Goal: Task Accomplishment & Management: Use online tool/utility

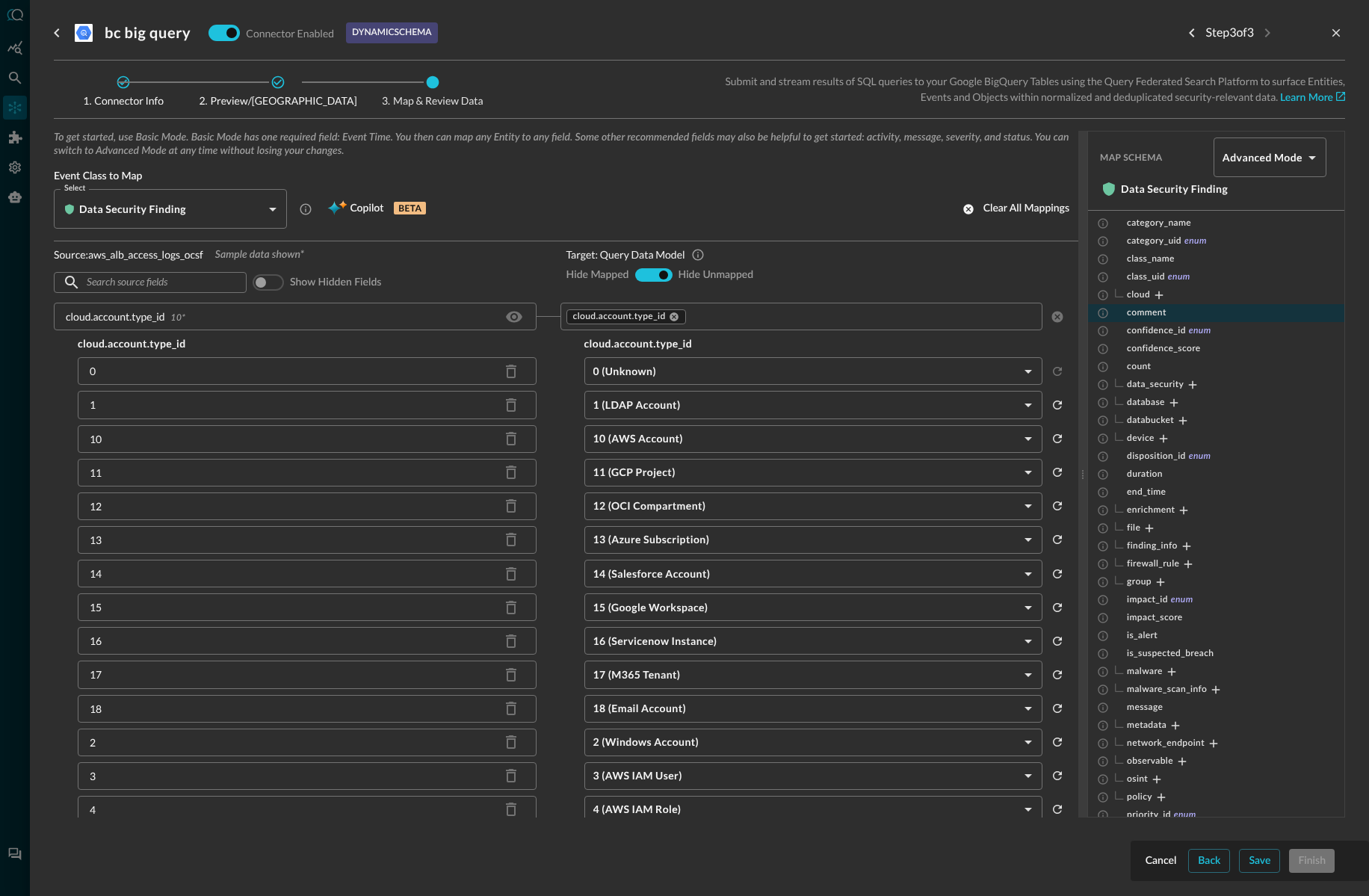
scroll to position [132, 0]
click at [1182, 330] on span "confidence_id" at bounding box center [1157, 333] width 59 height 12
drag, startPoint x: 1155, startPoint y: 333, endPoint x: 1163, endPoint y: 334, distance: 8.1
click at [1155, 333] on span "confidence_id" at bounding box center [1157, 333] width 59 height 12
click at [1194, 384] on icon "Expand" at bounding box center [1193, 387] width 14 height 14
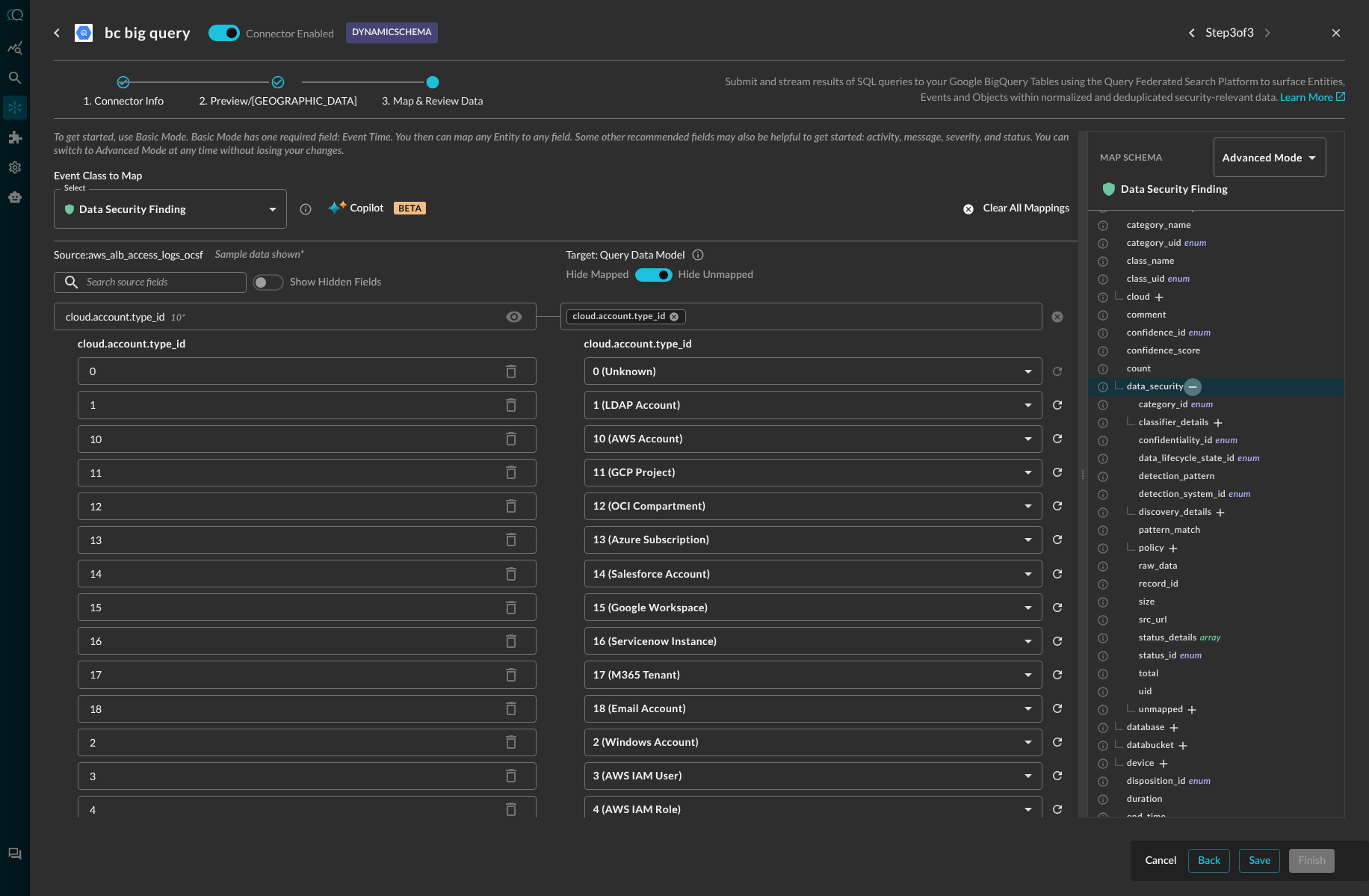
click at [1194, 384] on icon "Collapse" at bounding box center [1193, 387] width 14 height 14
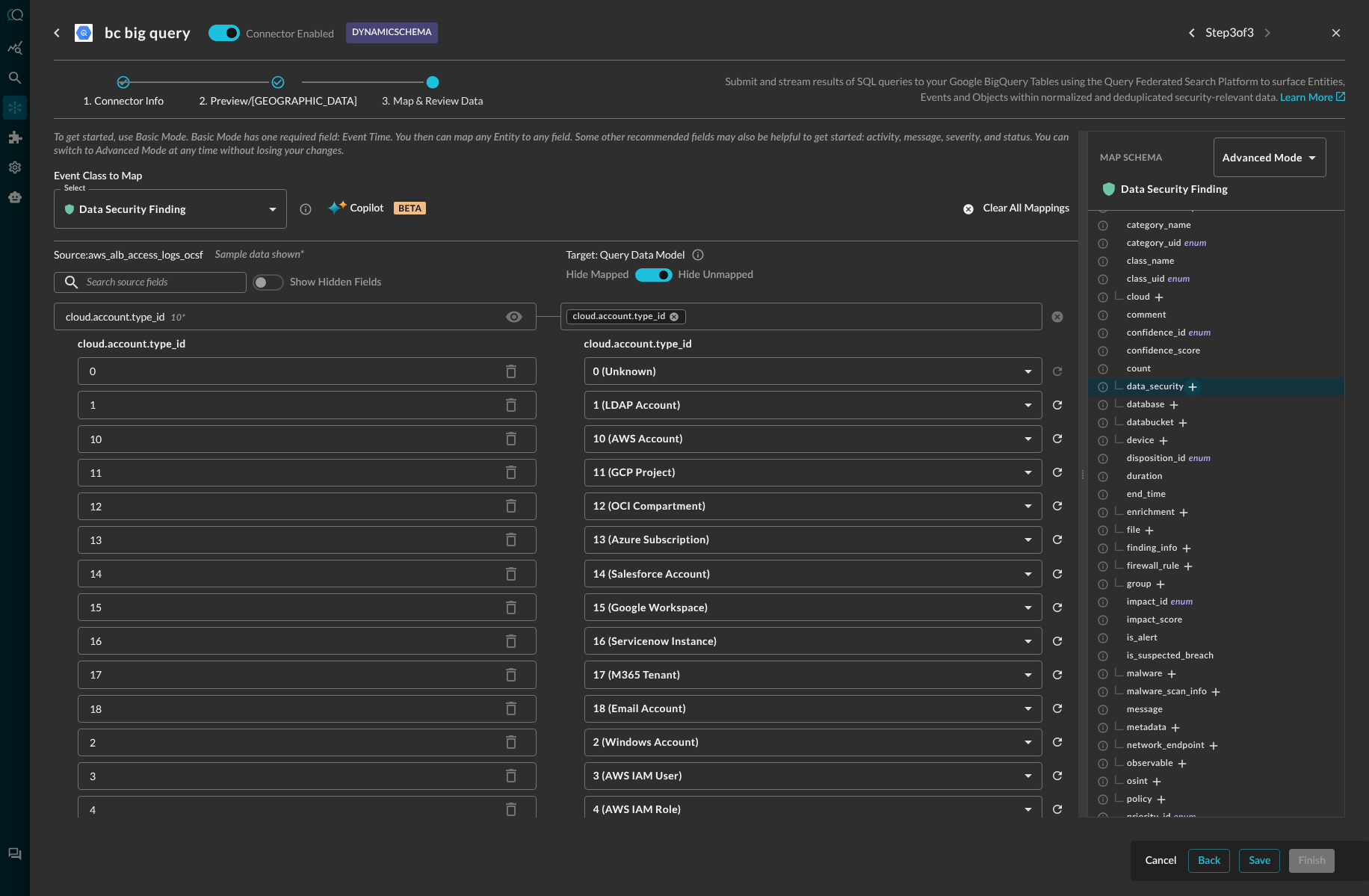
click at [1194, 384] on icon "Expand" at bounding box center [1193, 387] width 14 height 14
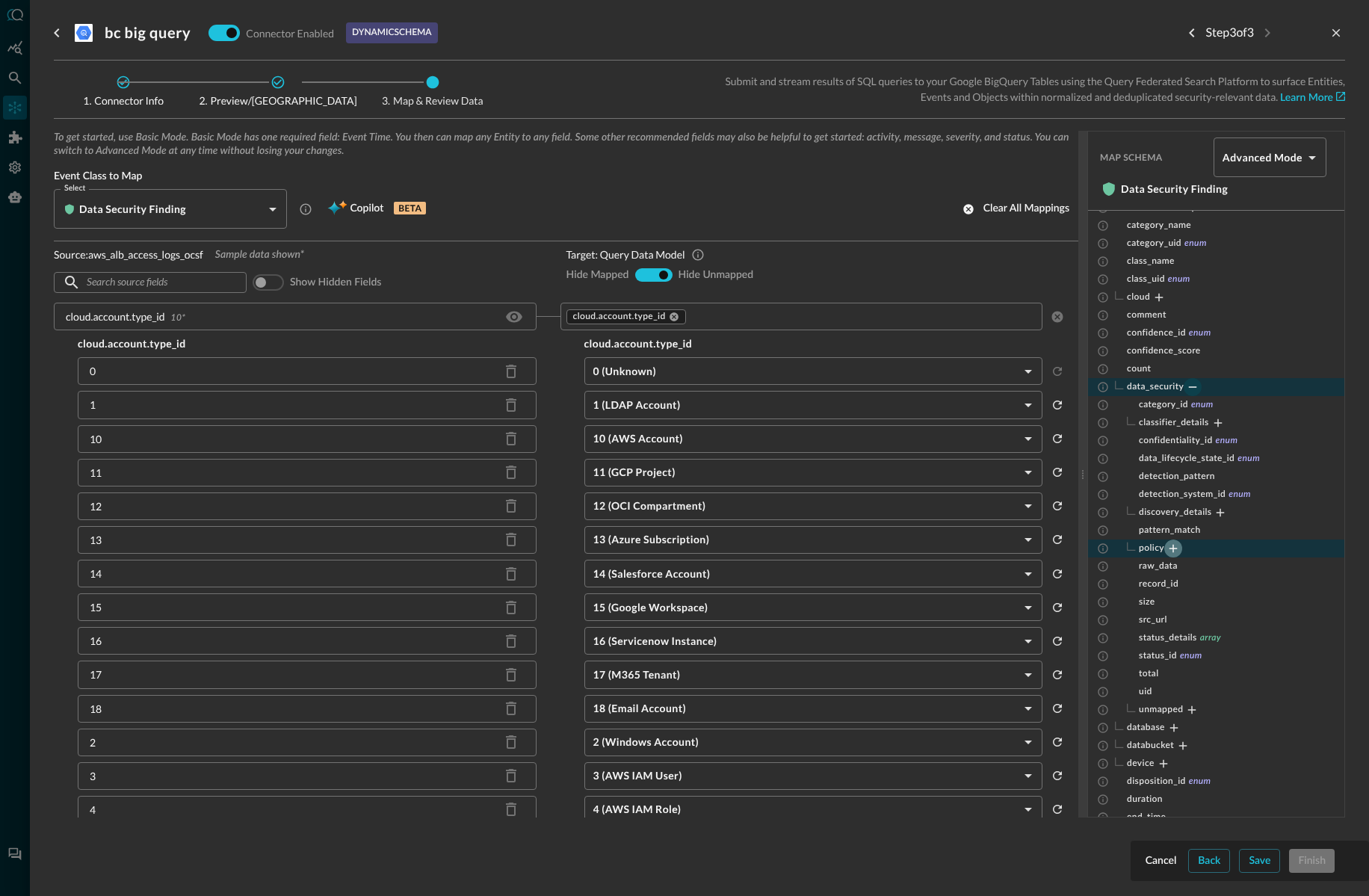
click at [1175, 543] on icon "Expand" at bounding box center [1173, 549] width 14 height 14
click at [1222, 509] on icon "Expand" at bounding box center [1221, 513] width 14 height 14
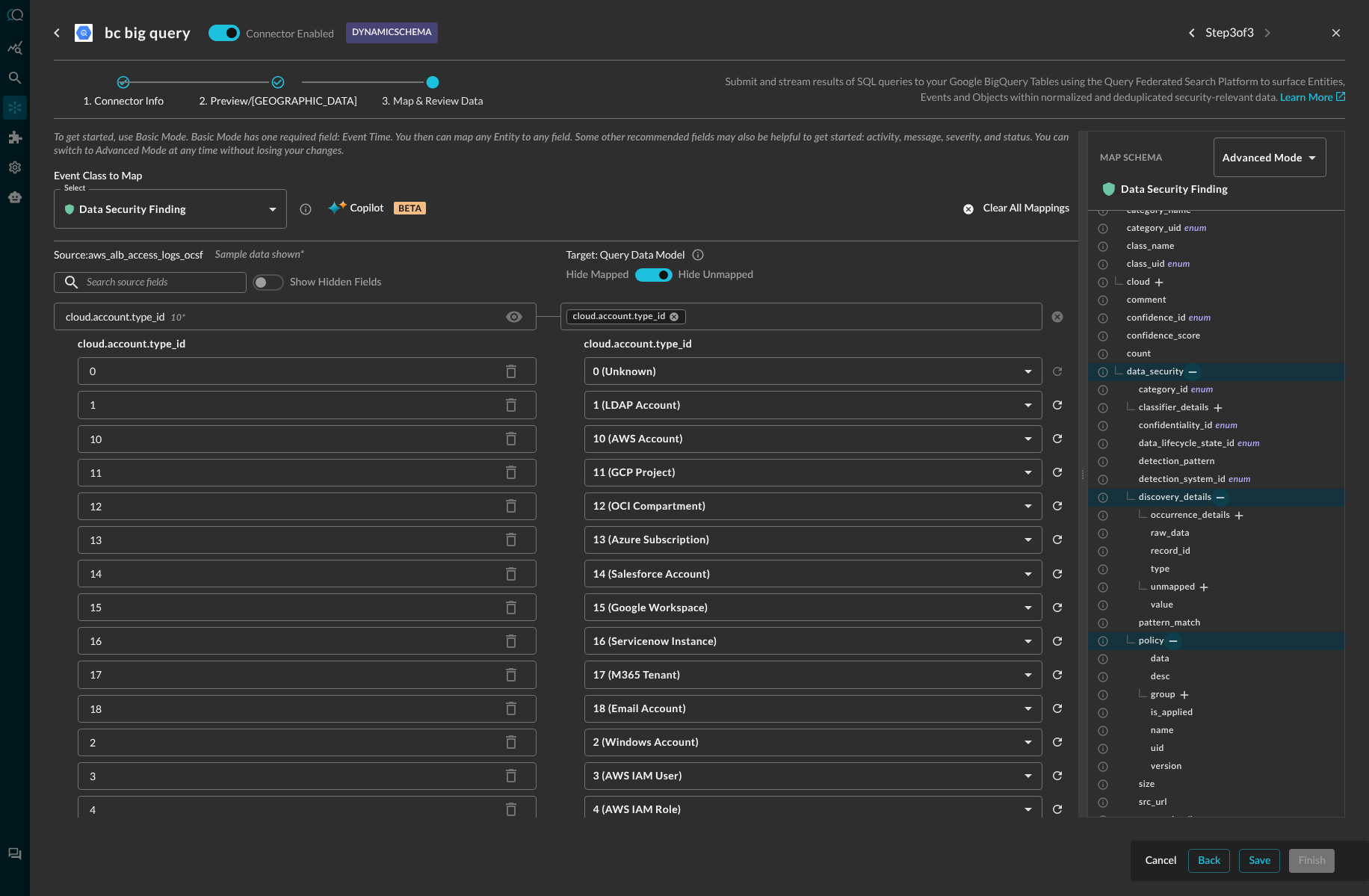
scroll to position [0, 0]
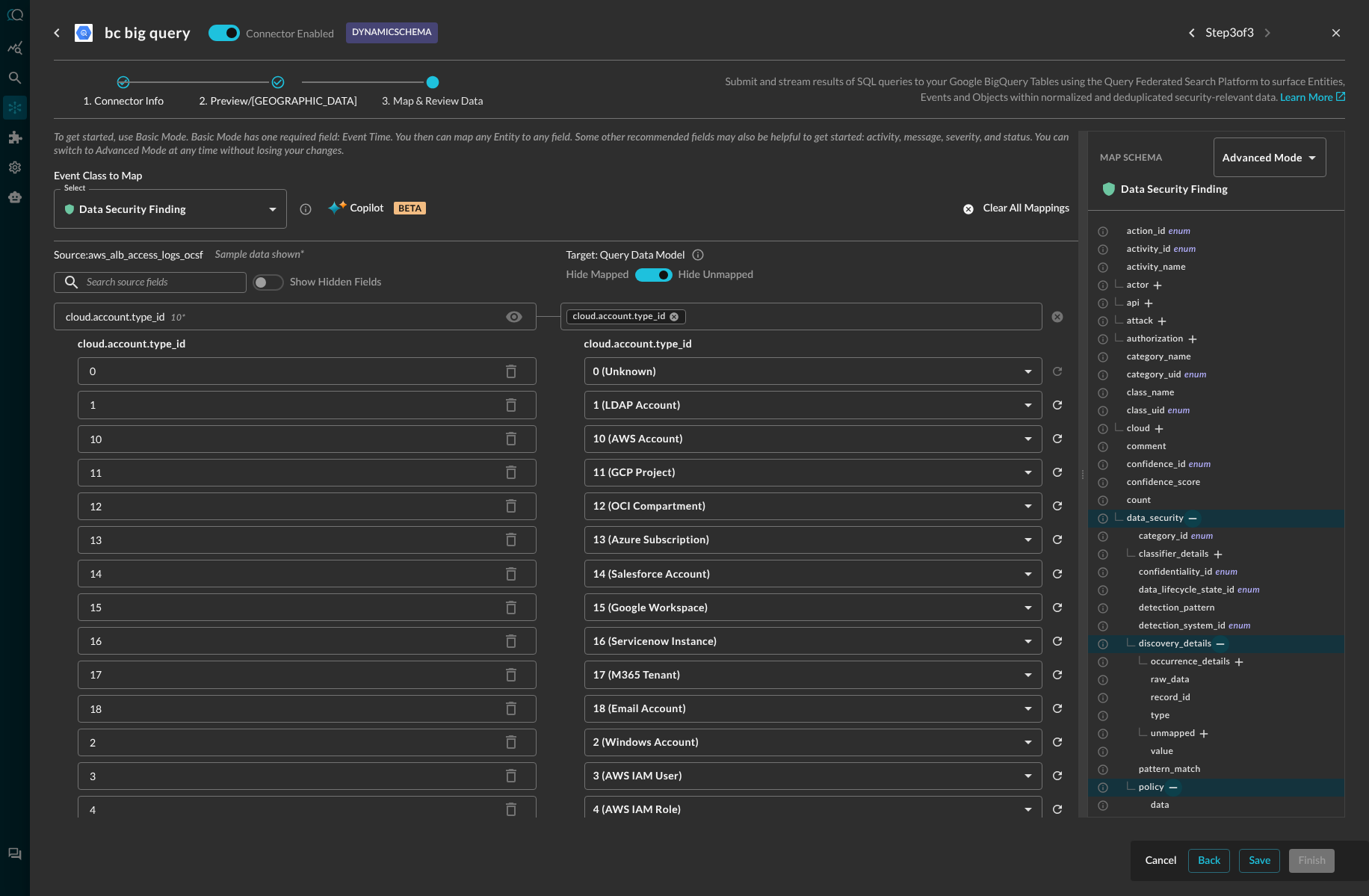
click at [661, 273] on input "hide-unmapped" at bounding box center [664, 275] width 9 height 9
click at [655, 273] on input "show-all" at bounding box center [653, 275] width 9 height 9
radio input "true"
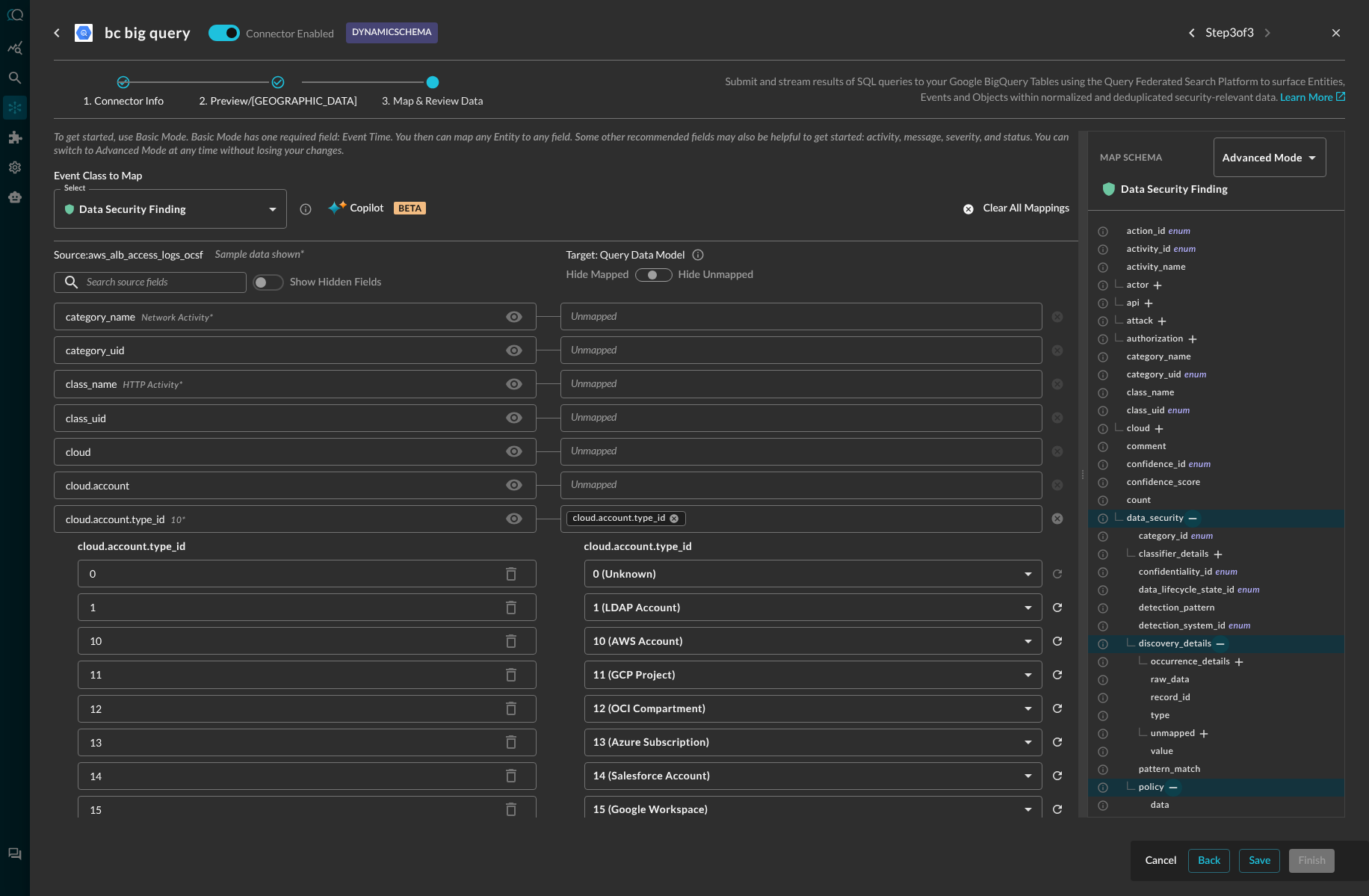
click at [487, 278] on div "​ ​ Show hidden fields" at bounding box center [298, 282] width 489 height 28
click at [608, 184] on div "Event Class to Map Select Data Security Finding CLASS_DATA_SECURITY_FINDING Sel…" at bounding box center [566, 199] width 1025 height 59
click at [582, 187] on div "Event Class to Map Select Data Security Finding CLASS_DATA_SECURITY_FINDING Sel…" at bounding box center [566, 199] width 1025 height 59
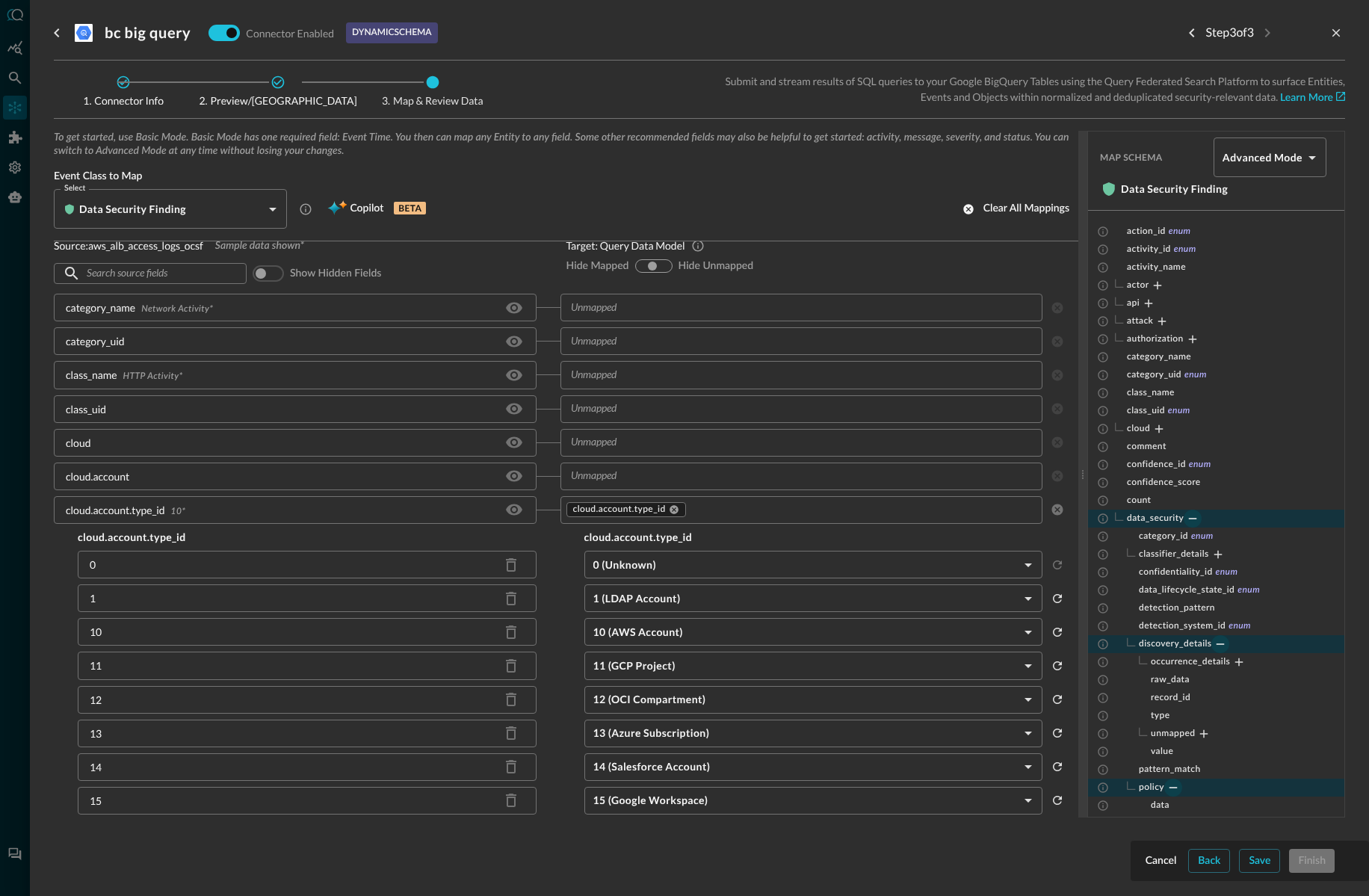
click at [542, 57] on div "bc big query Connector Enabled dynamic schema Step 3 of 3" at bounding box center [700, 30] width 1291 height 61
click at [360, 207] on span "Copilot" at bounding box center [366, 209] width 34 height 19
click at [363, 206] on span "Copilot" at bounding box center [366, 209] width 34 height 19
click at [364, 206] on span "Copilot" at bounding box center [366, 209] width 34 height 19
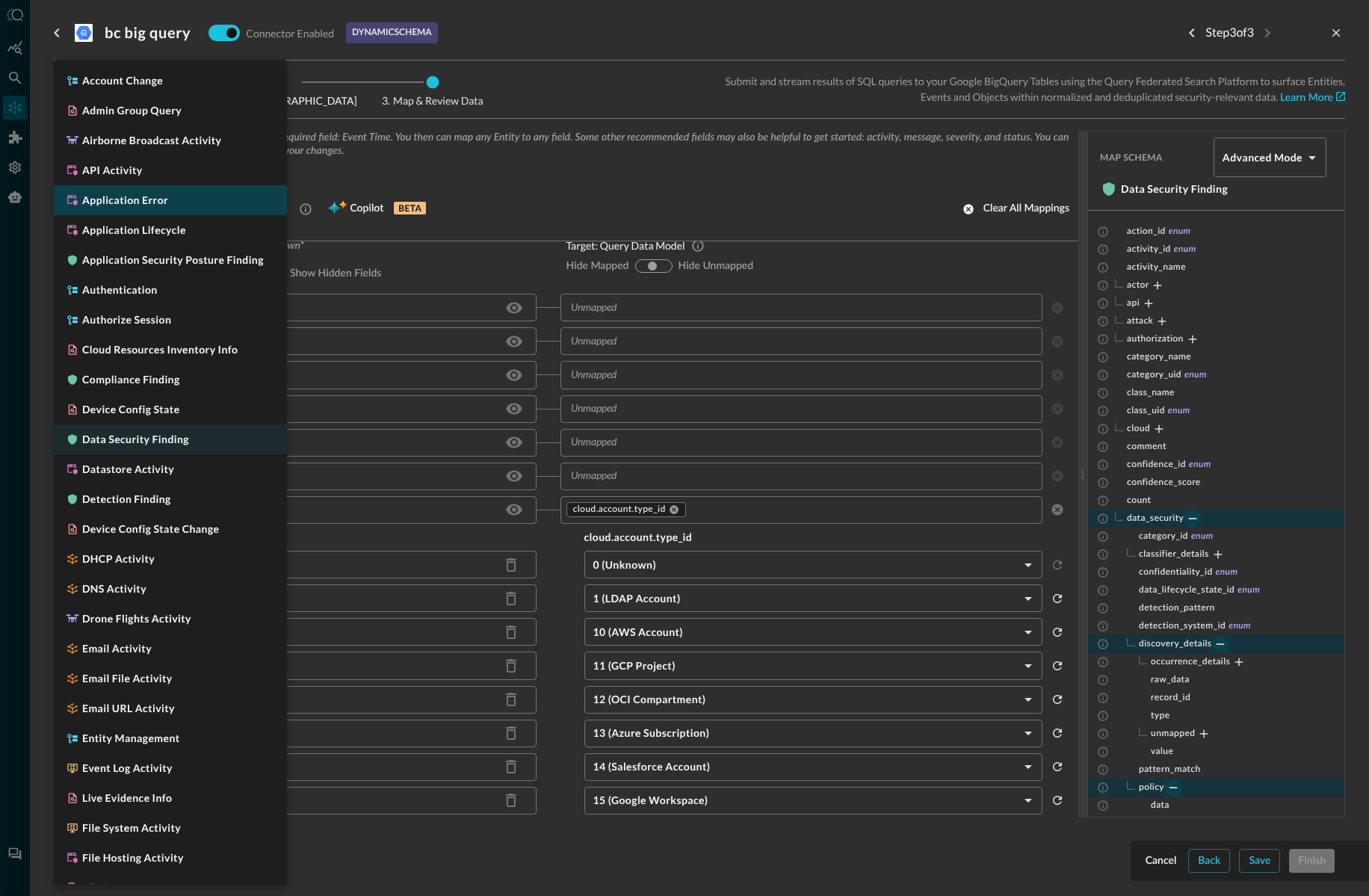
click at [127, 206] on body "Connectors Help Logout BC ​ ​ Add Connector Export Connectors Cloud Infrastruct…" at bounding box center [684, 448] width 1369 height 896
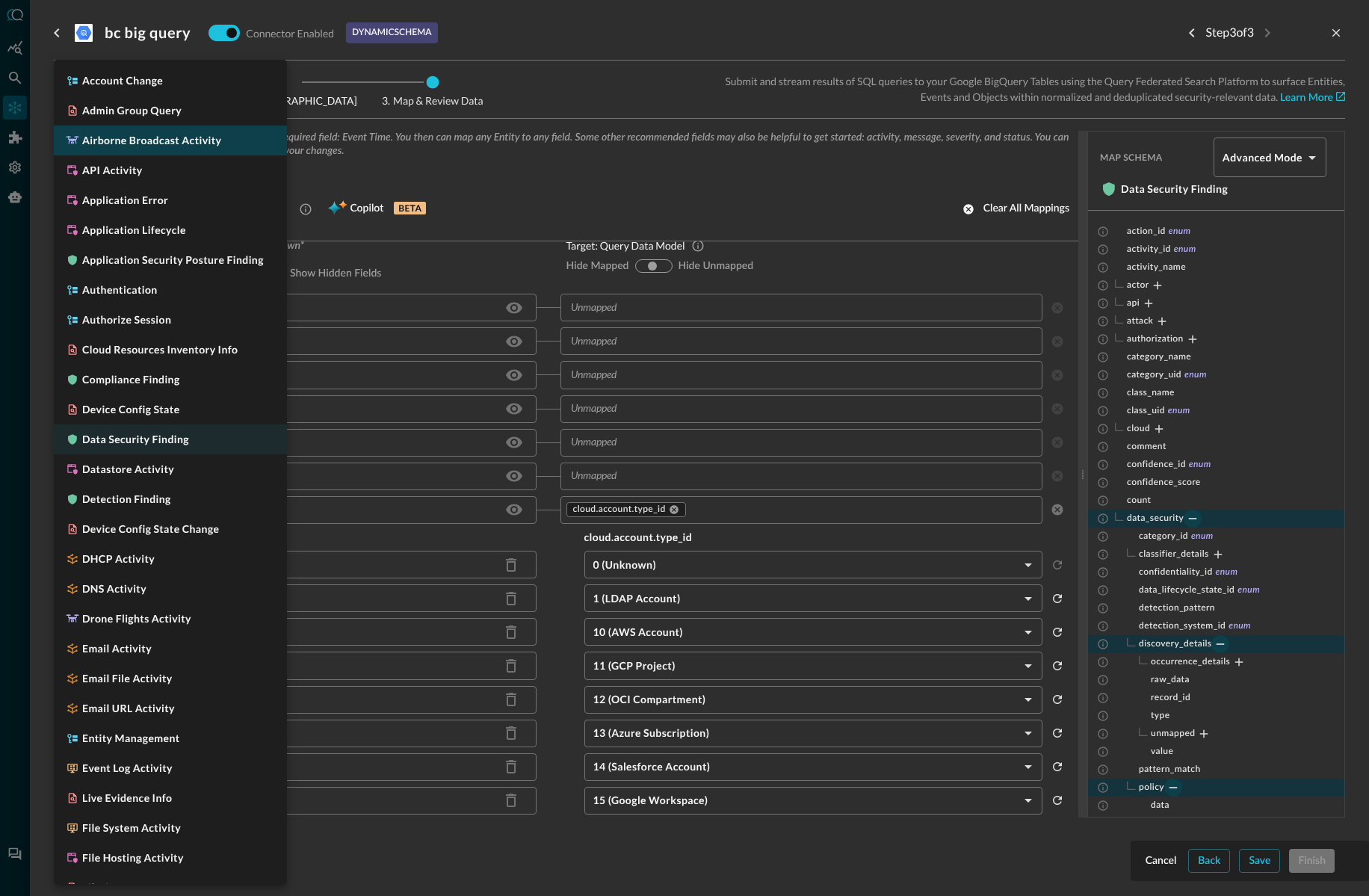
drag, startPoint x: 120, startPoint y: 107, endPoint x: 199, endPoint y: 127, distance: 81.5
click at [120, 107] on h5 "Admin Group Query" at bounding box center [132, 110] width 100 height 15
type input "CLASS_ADMIN_GROUP_QUERY"
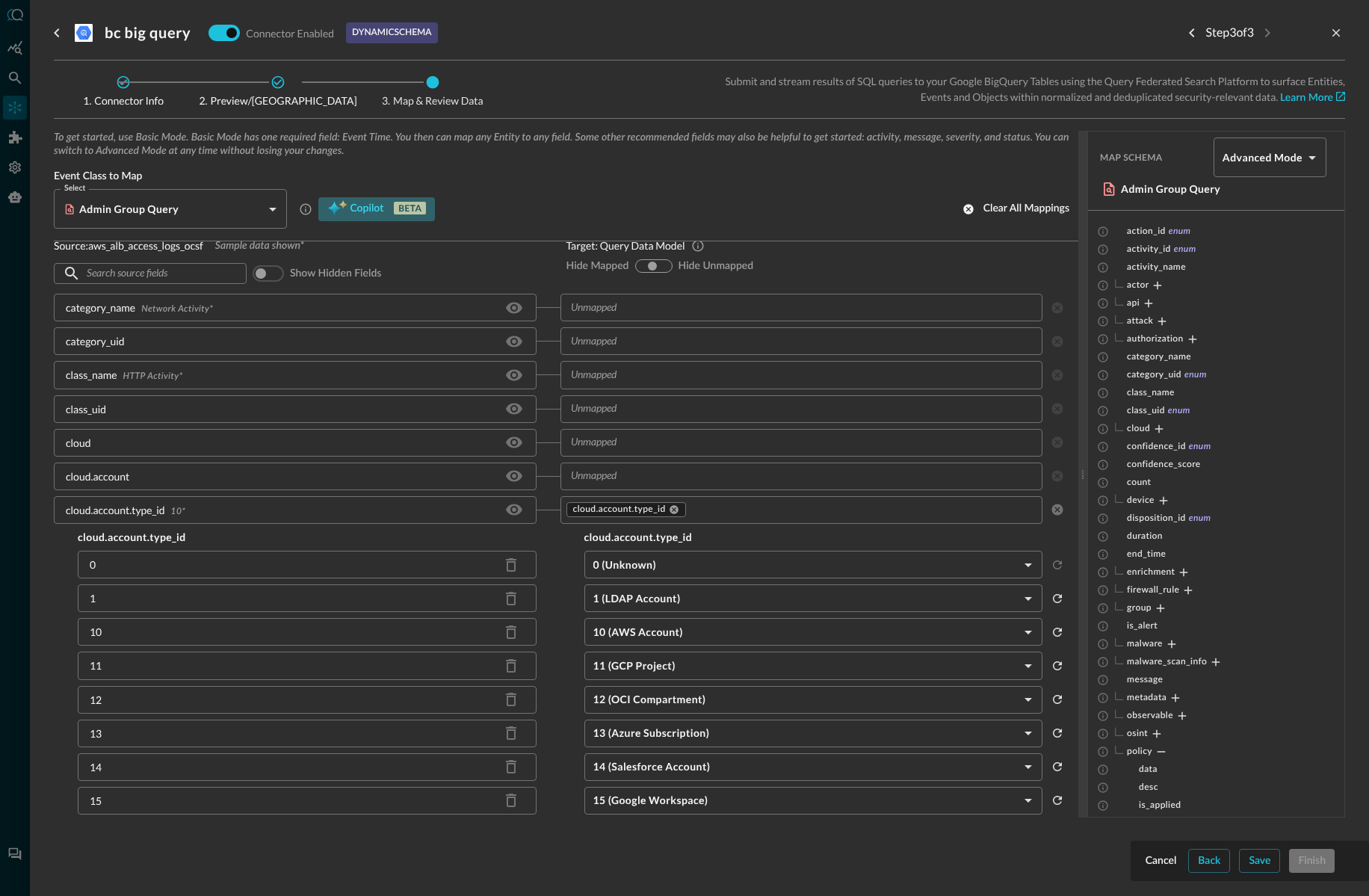
click at [366, 207] on span "Copilot" at bounding box center [366, 209] width 34 height 19
click at [355, 192] on div "Select Admin Group Query CLASS_ADMIN_GROUP_QUERY Select Copilot BETA" at bounding box center [244, 209] width 381 height 40
click at [1305, 98] on link "Learn More" at bounding box center [1313, 98] width 65 height 11
click at [0, 0] on div "bc big query Connector Enabled dynamic schema Step 3 of 3 Connector Info Previe…" at bounding box center [684, 448] width 1369 height 896
